Goal: Check status: Check status

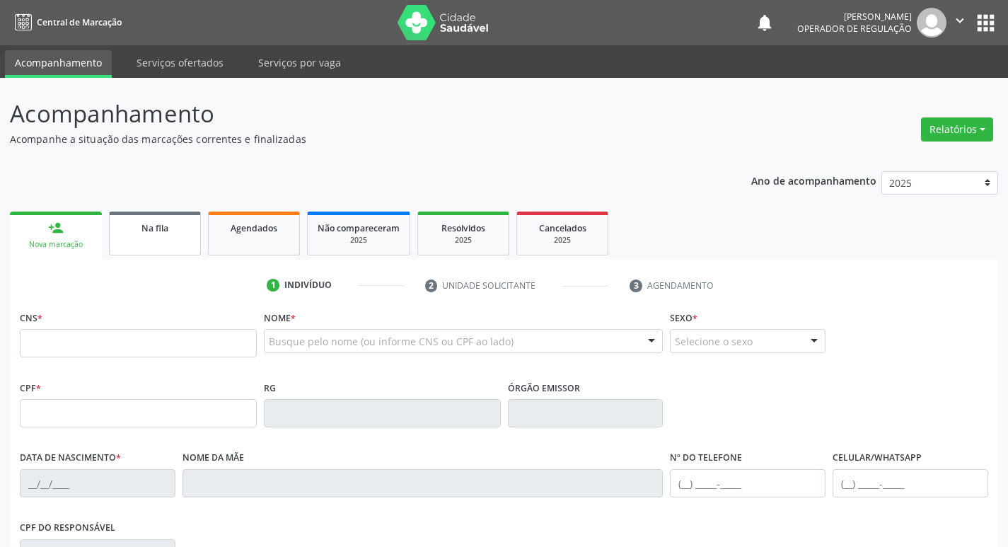
click at [178, 236] on link "Na fila" at bounding box center [155, 234] width 92 height 44
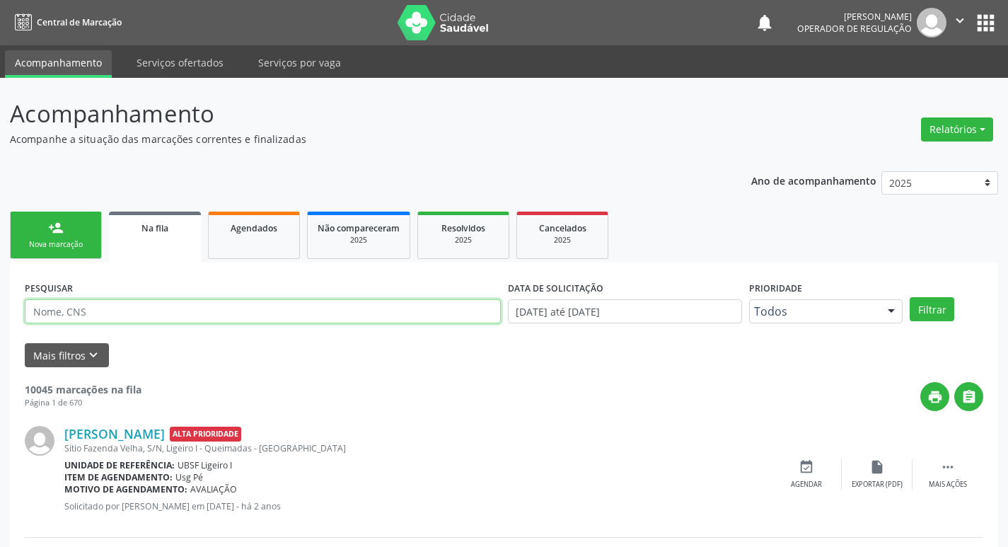
click at [157, 304] on input "text" at bounding box center [263, 311] width 476 height 24
click at [910, 297] on button "Filtrar" at bounding box center [932, 309] width 45 height 24
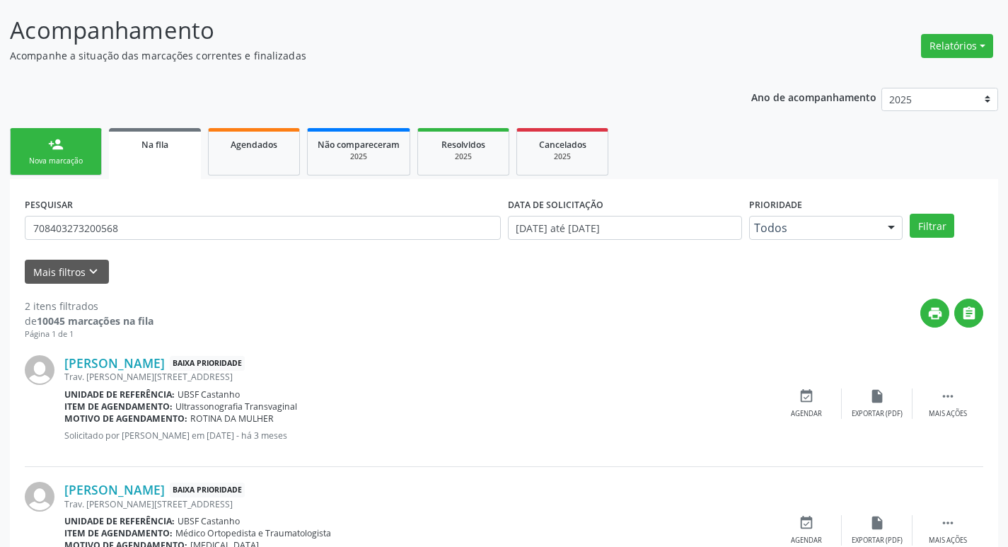
scroll to position [154, 0]
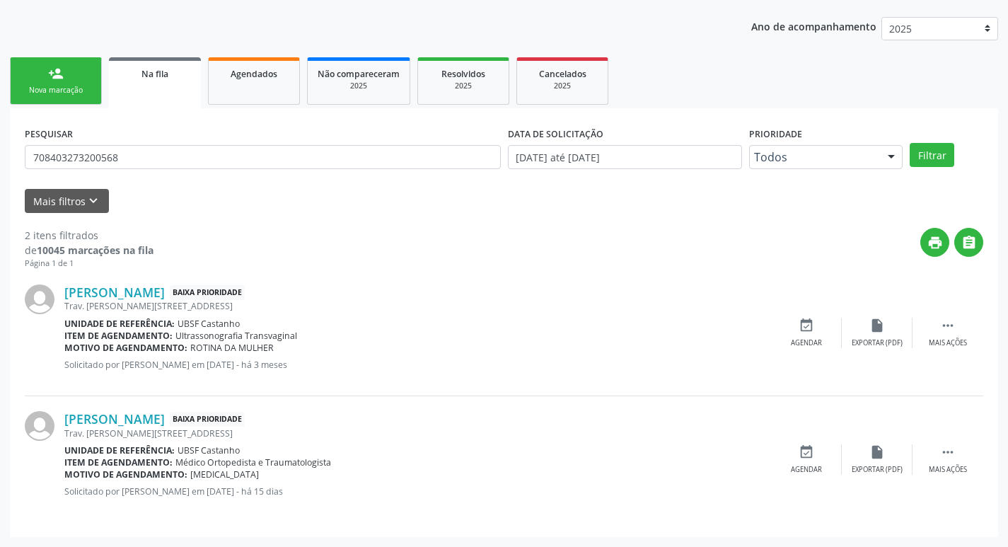
drag, startPoint x: 69, startPoint y: 418, endPoint x: 229, endPoint y: 419, distance: 159.9
click at [229, 419] on div "[PERSON_NAME] Baixa Prioridade Trav. [PERSON_NAME][STREET_ADDRESS] Unidade de r…" at bounding box center [504, 459] width 959 height 126
copy div "[PERSON_NAME]"
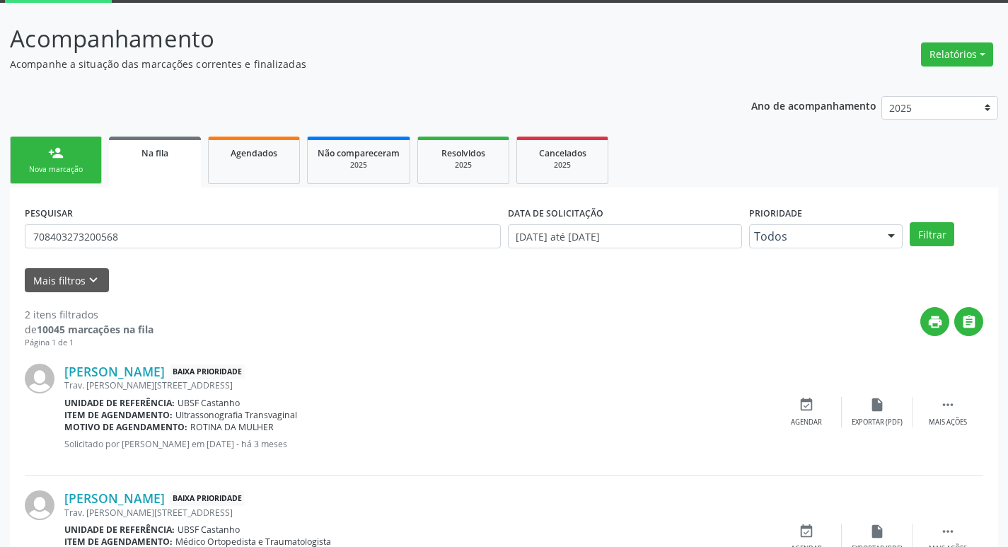
scroll to position [0, 0]
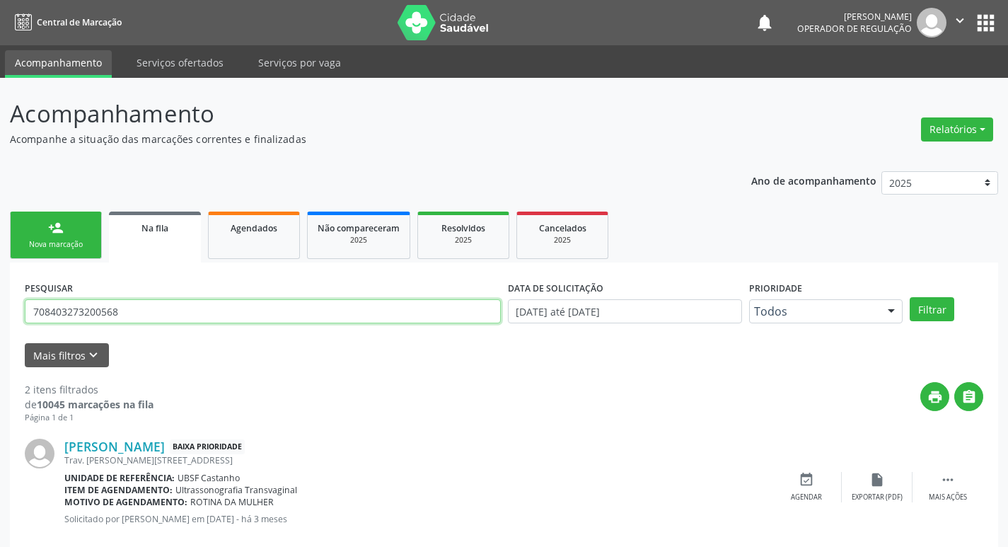
click at [134, 311] on input "708403273200568" at bounding box center [263, 311] width 476 height 24
paste input "4 8095 1199 5243"
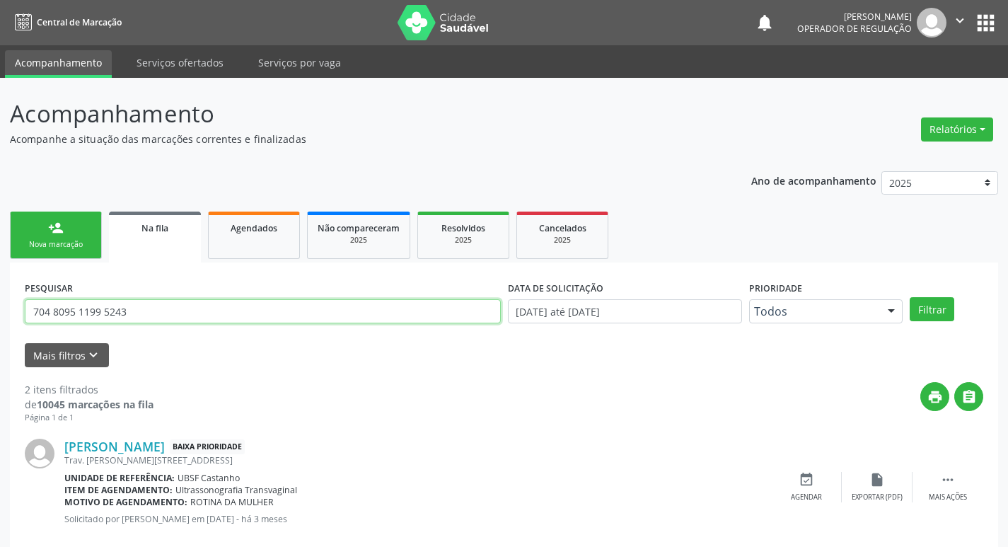
click at [910, 297] on button "Filtrar" at bounding box center [932, 309] width 45 height 24
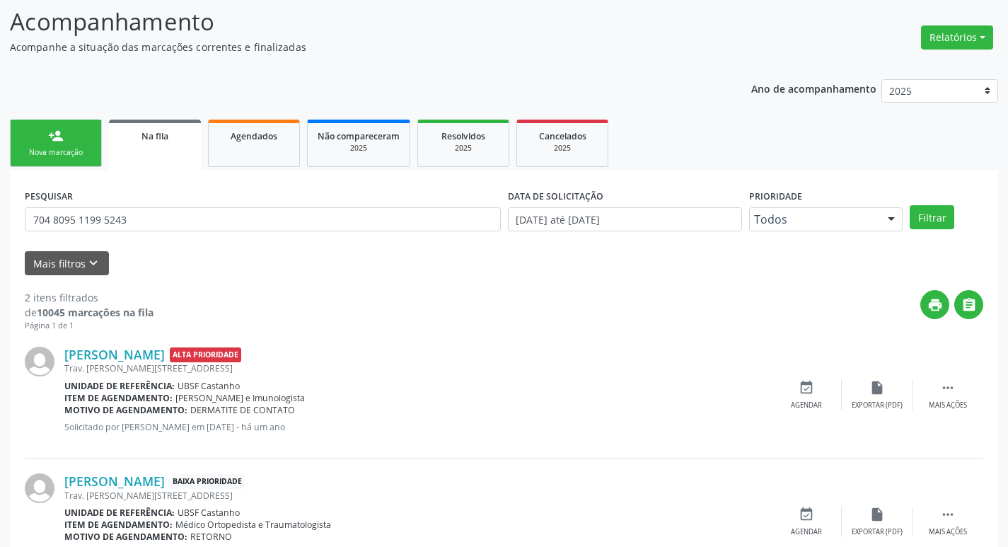
scroll to position [154, 0]
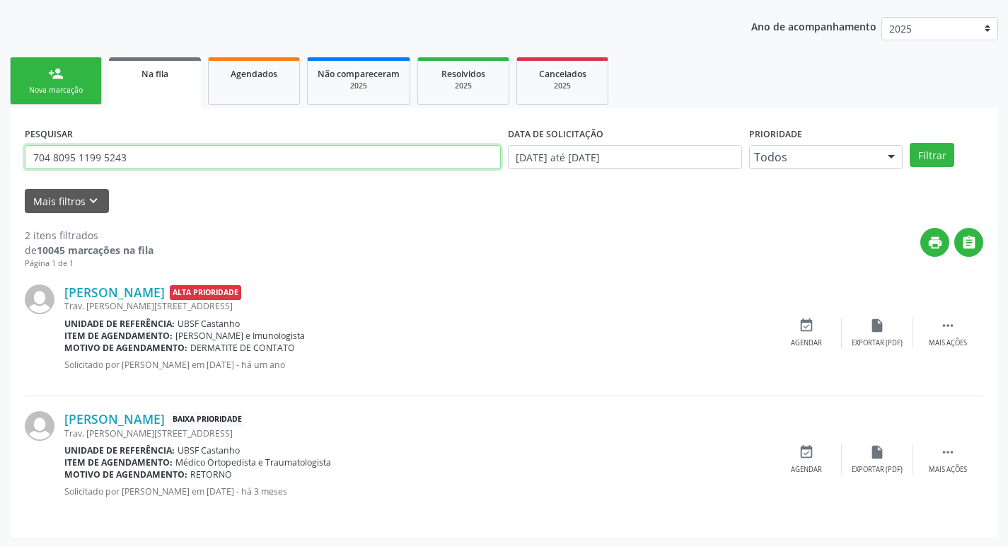
click at [91, 151] on input "704 8095 1199 5243" at bounding box center [263, 157] width 476 height 24
paste input "4. [PERSON_NAME]"
type input "4. [PERSON_NAME]"
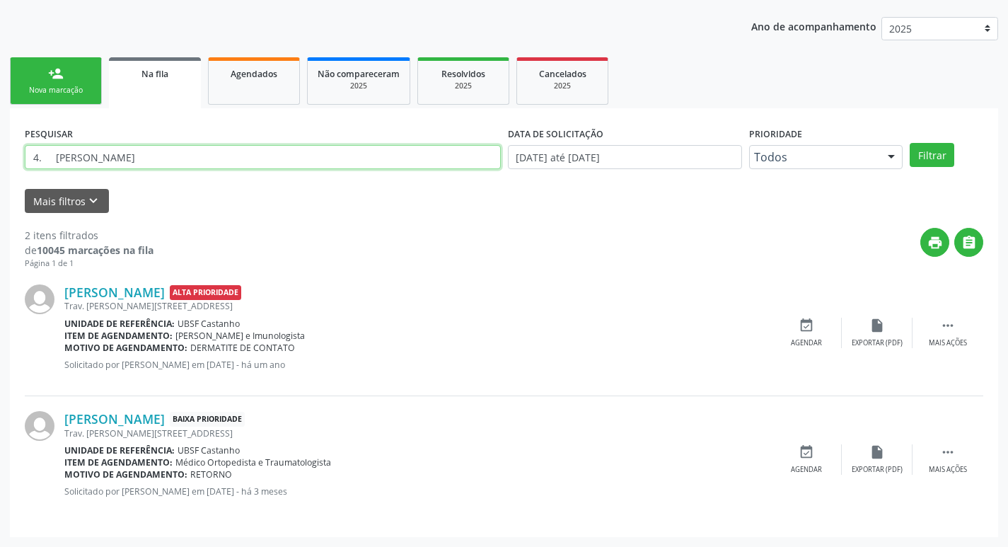
click at [910, 143] on button "Filtrar" at bounding box center [932, 155] width 45 height 24
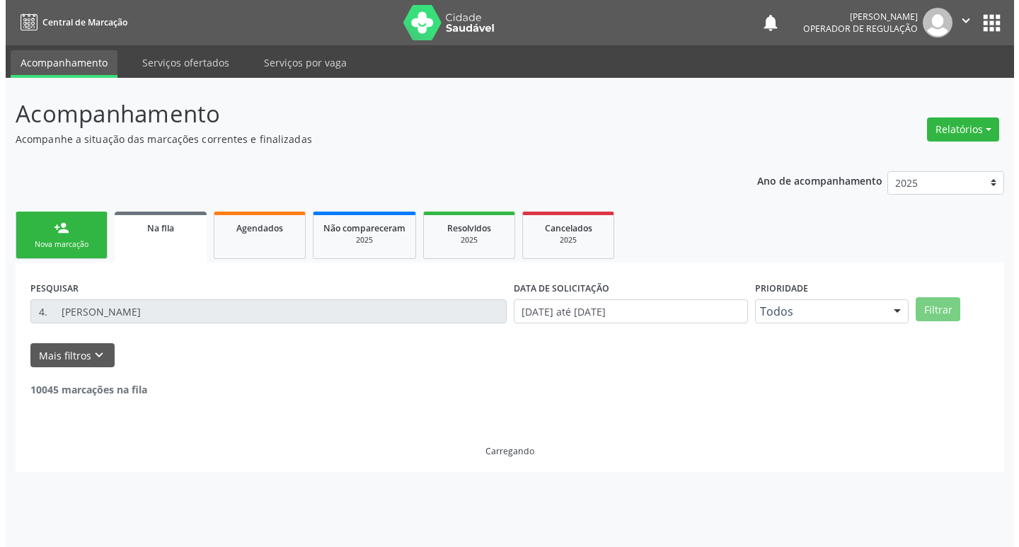
scroll to position [0, 0]
